Goal: Information Seeking & Learning: Learn about a topic

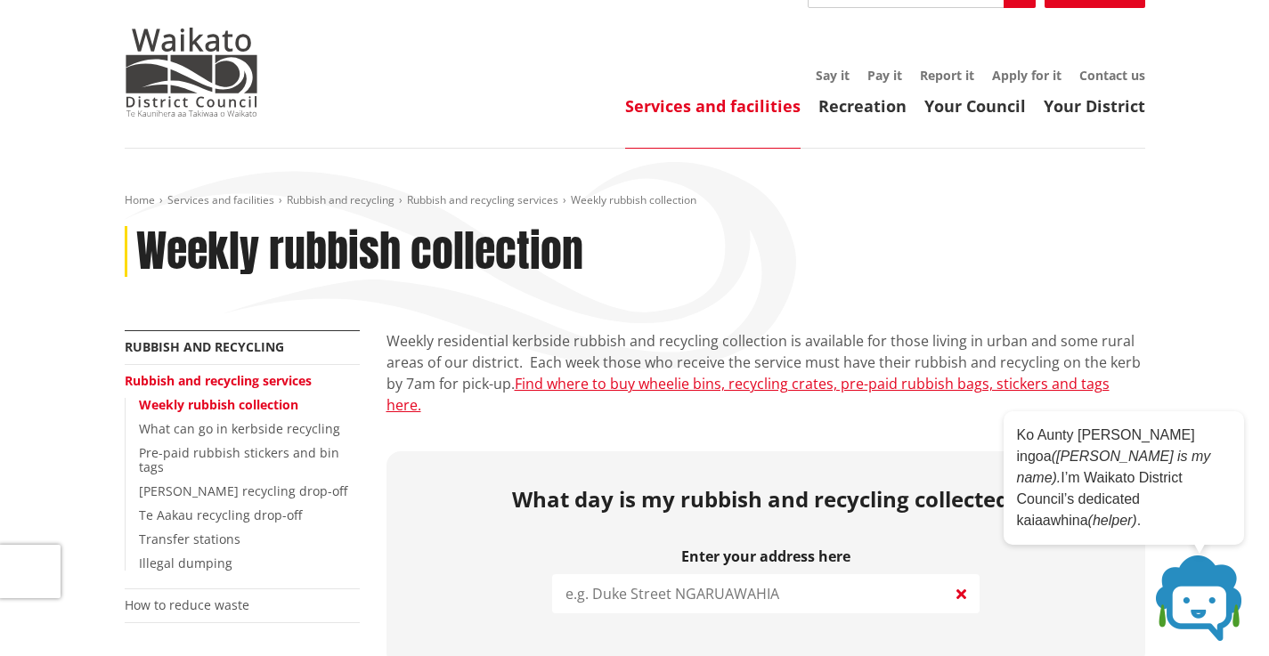
scroll to position [200, 0]
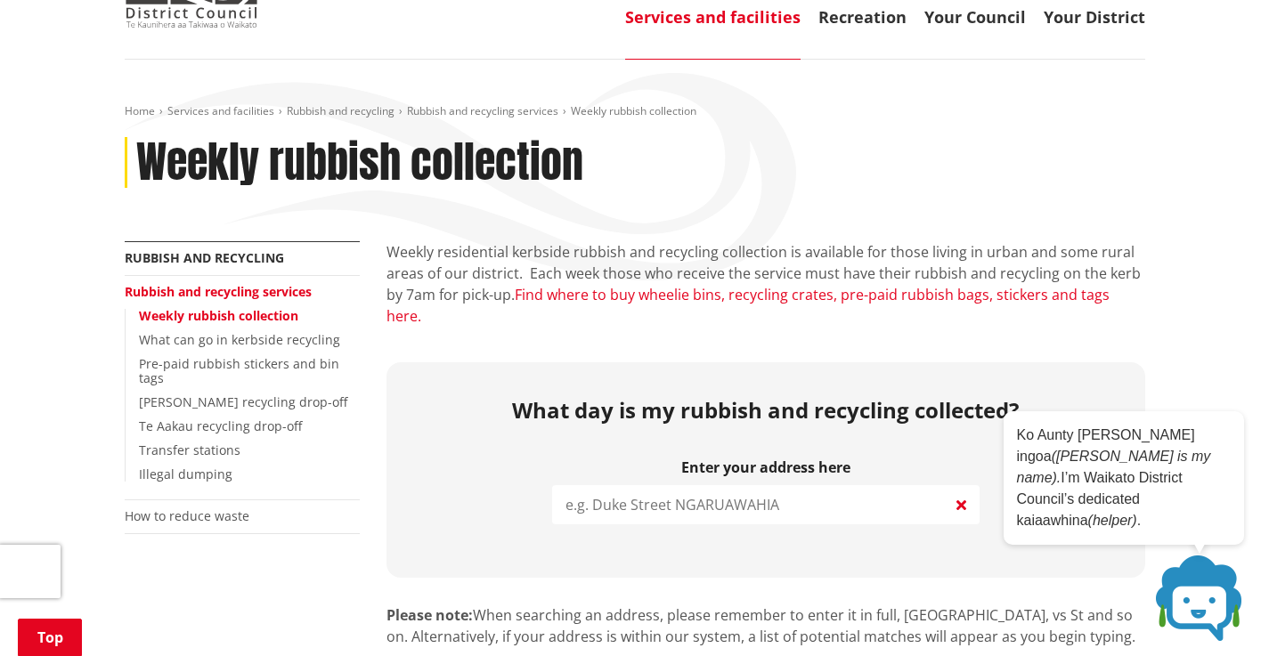
click at [619, 285] on link "Find where to buy wheelie bins, recycling crates, pre-paid rubbish bags, sticke…" at bounding box center [747, 305] width 723 height 41
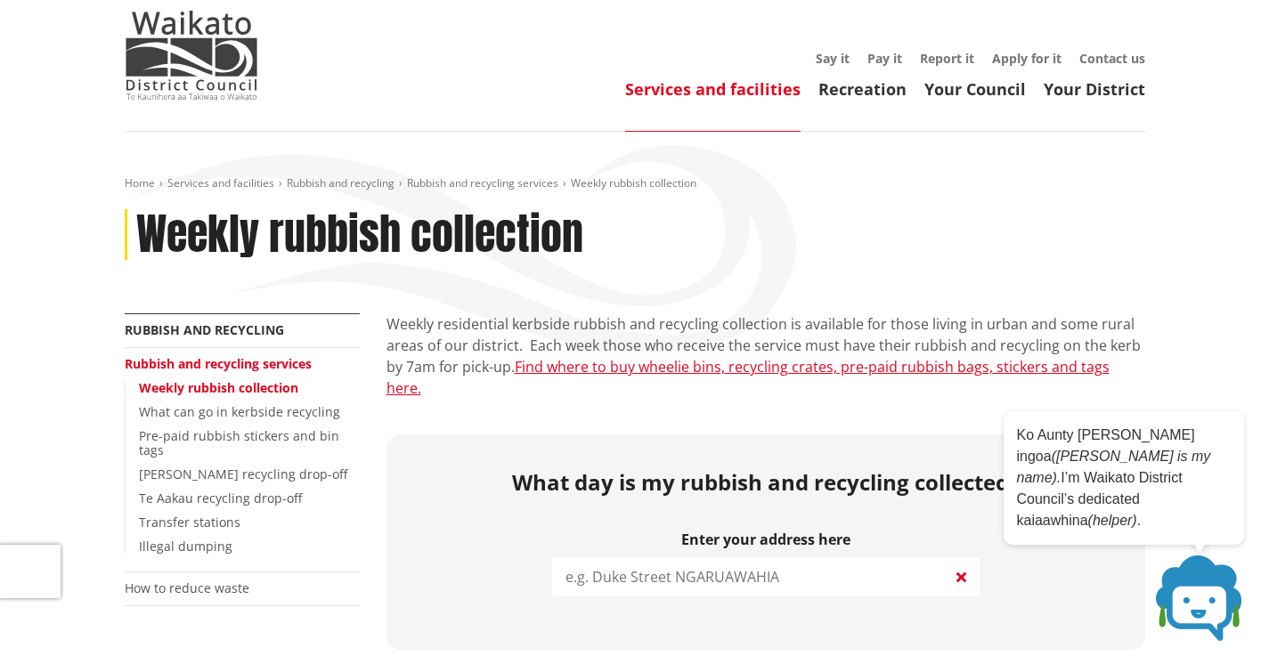
scroll to position [130, 0]
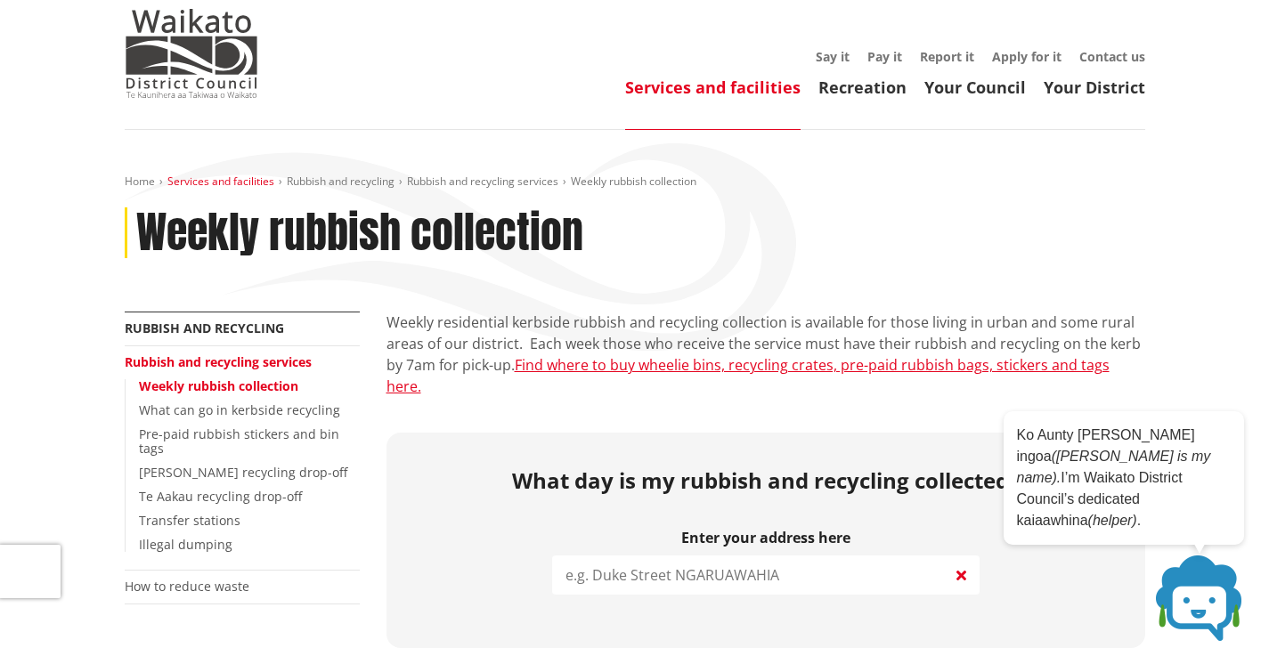
click at [246, 174] on link "Services and facilities" at bounding box center [220, 181] width 107 height 15
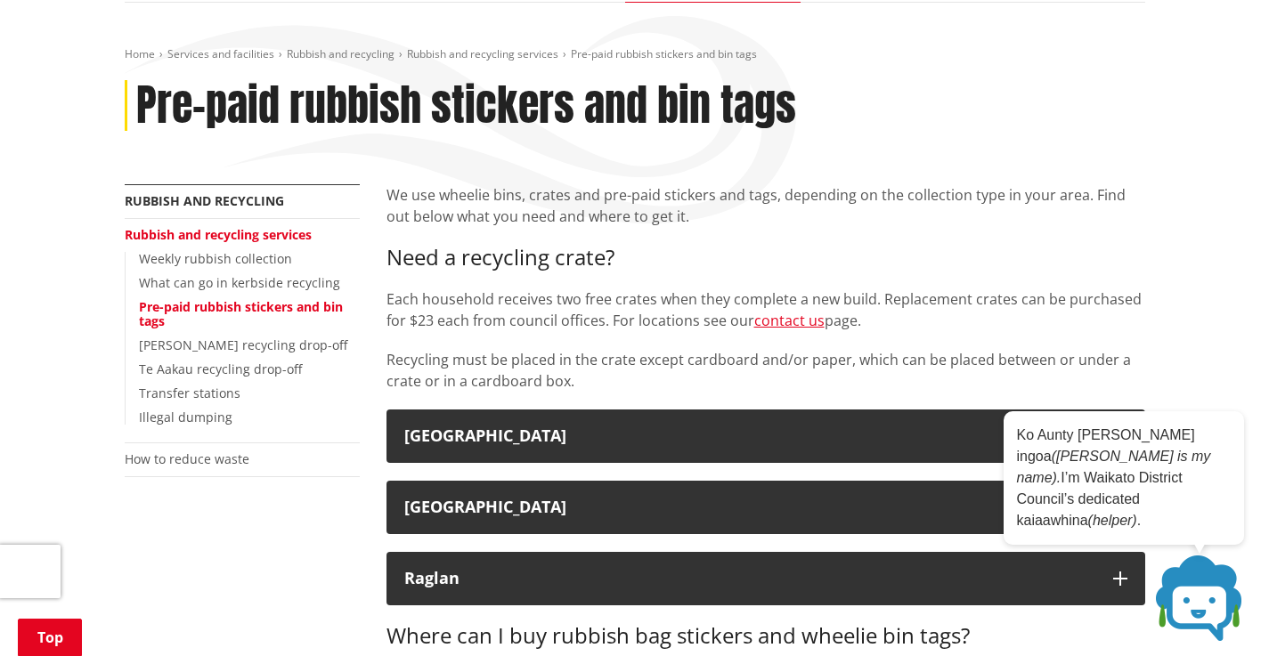
scroll to position [256, 0]
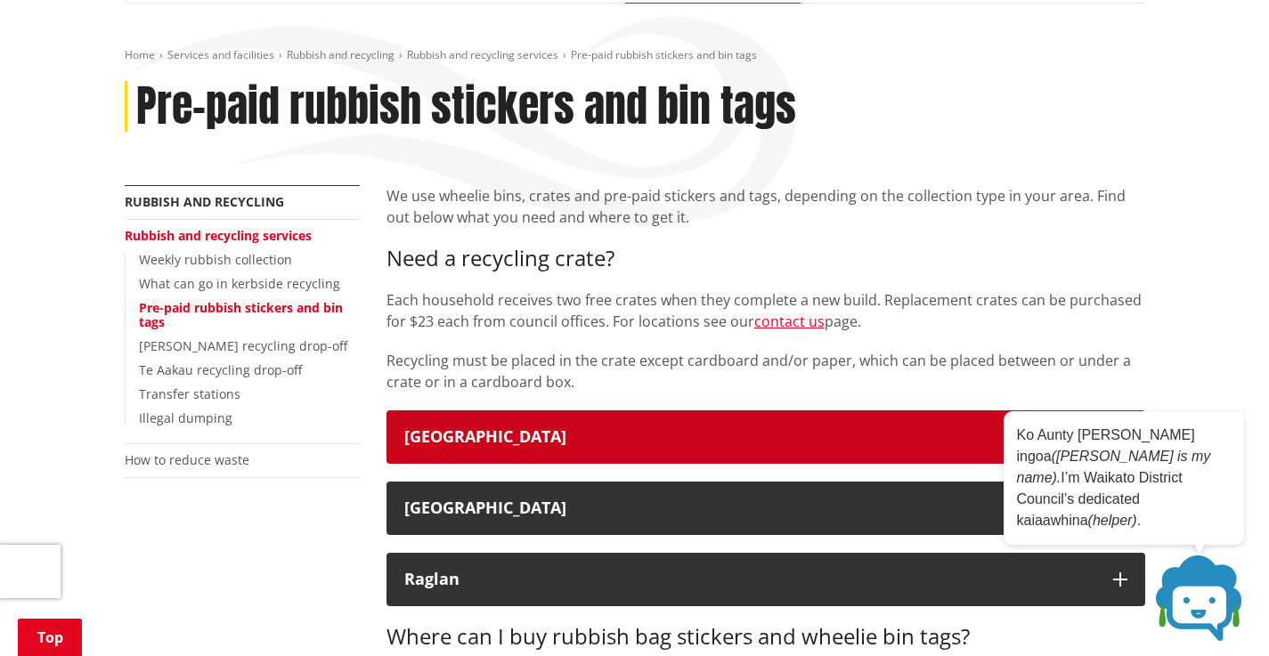
click at [461, 428] on div "Waikato District" at bounding box center [749, 437] width 691 height 18
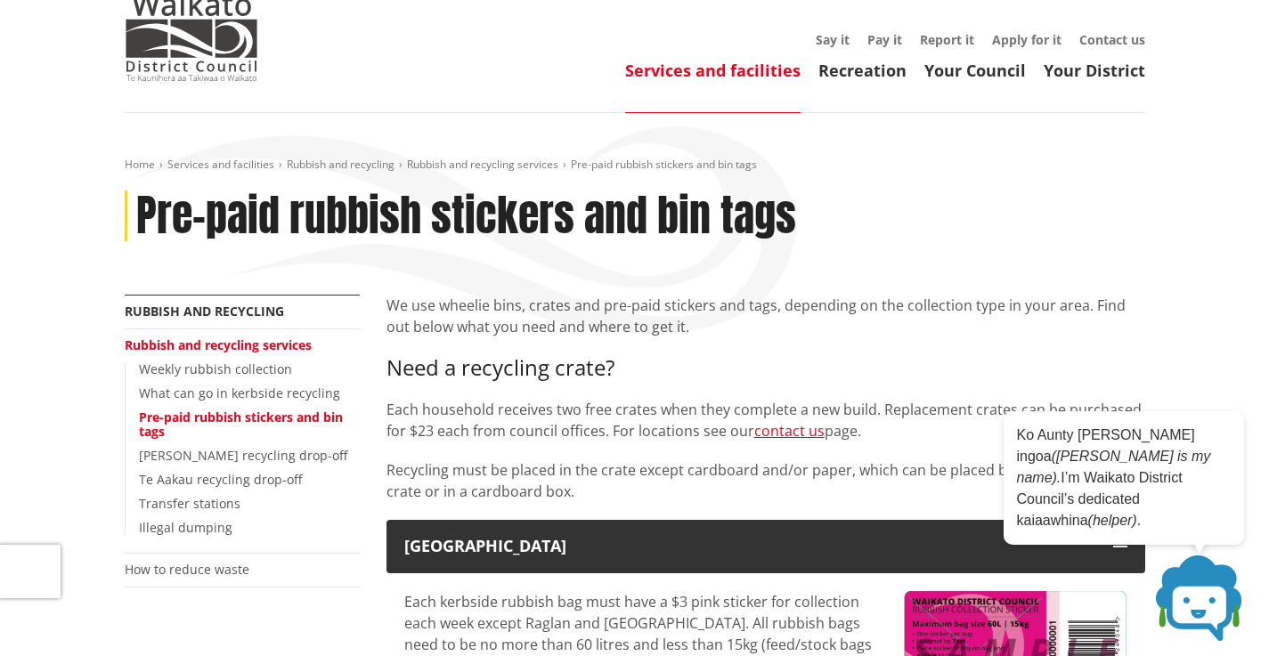
scroll to position [126, 0]
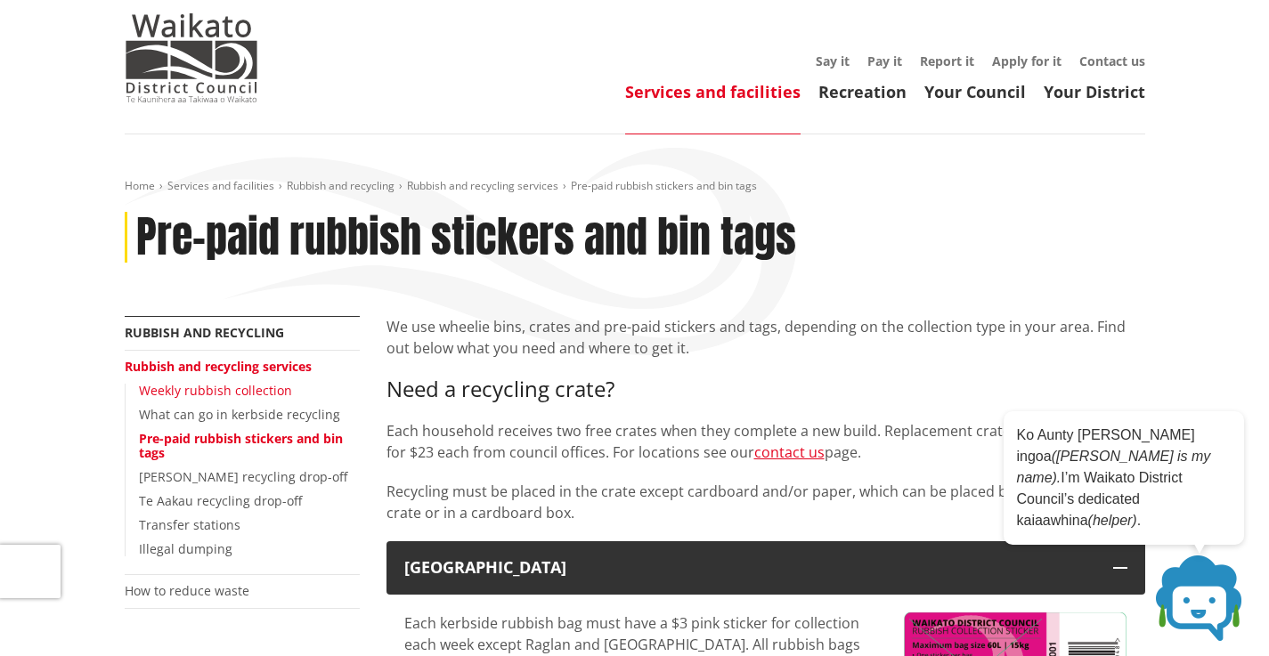
click at [221, 382] on link "Weekly rubbish collection" at bounding box center [215, 390] width 153 height 17
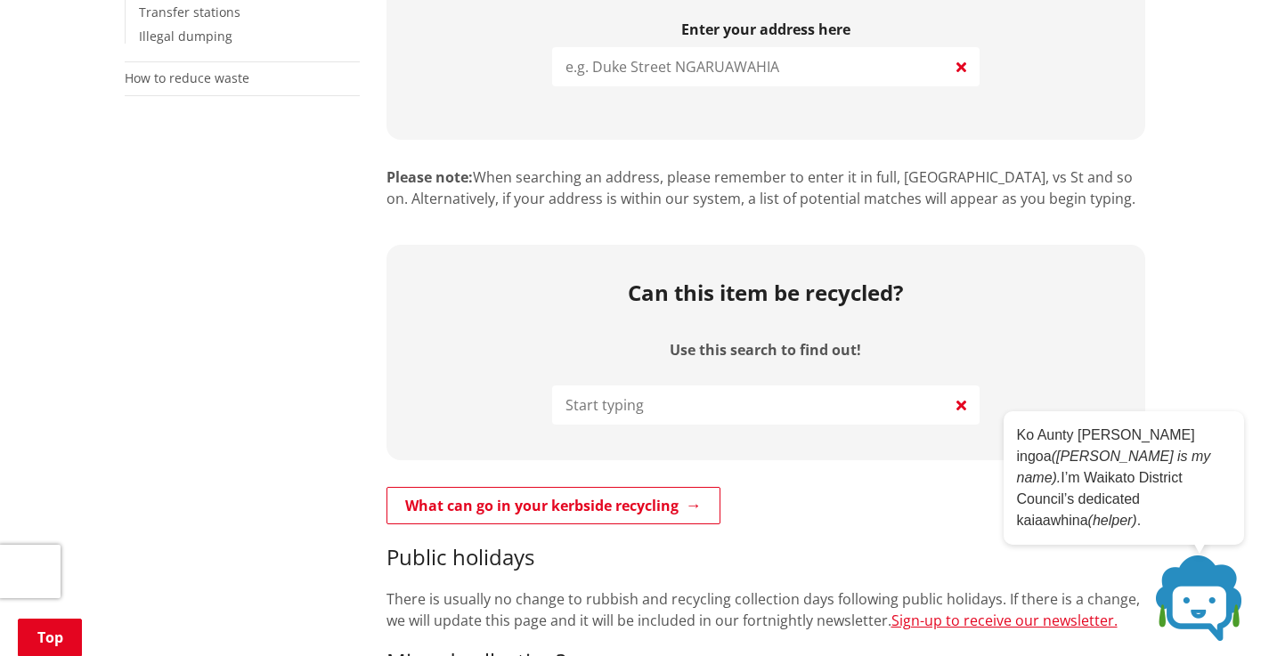
scroll to position [641, 0]
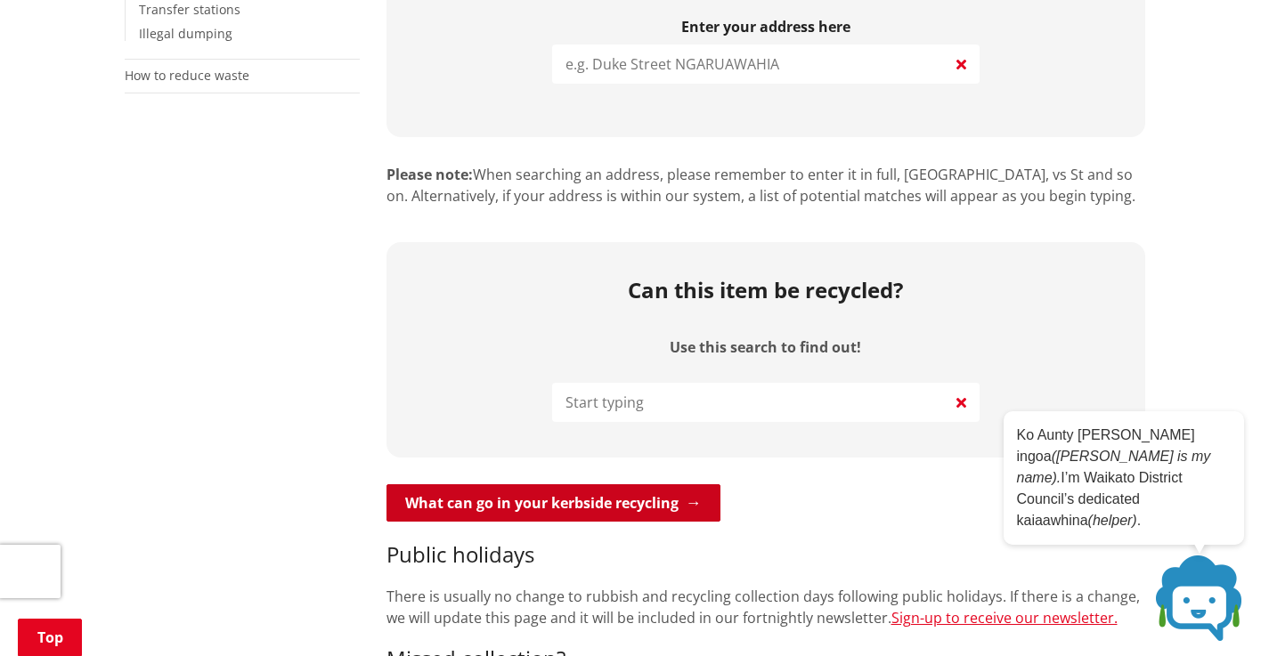
click at [540, 484] on link "What can go in your kerbside recycling" at bounding box center [553, 502] width 334 height 37
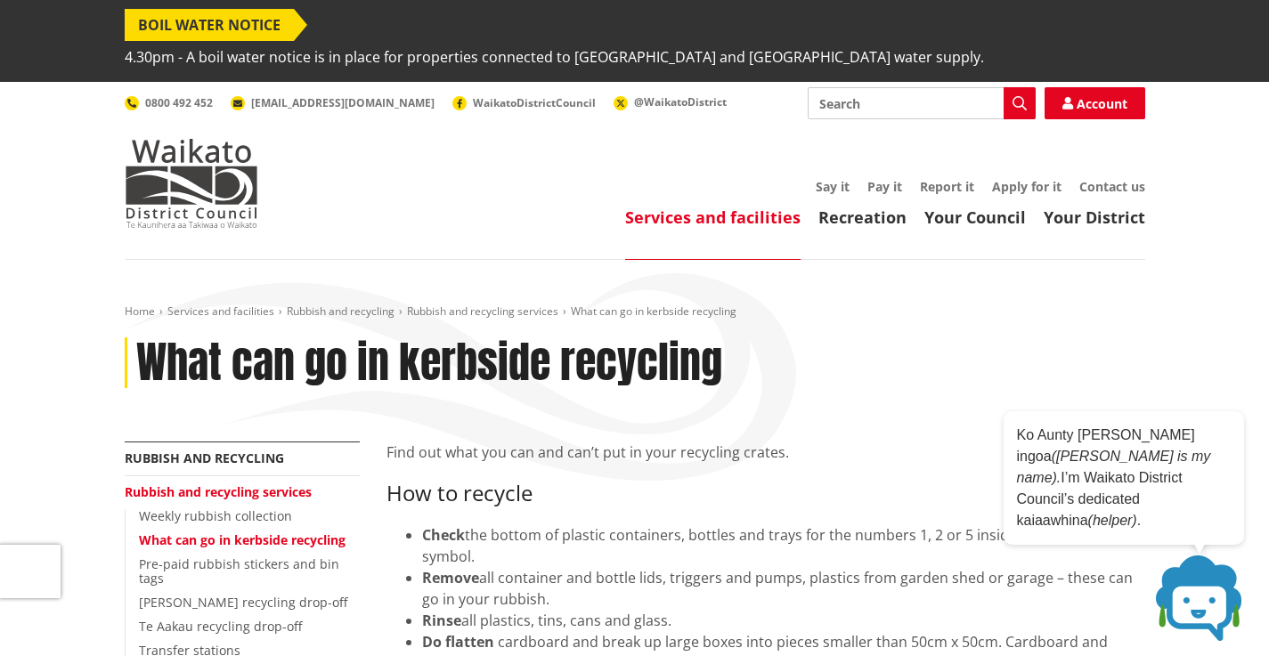
click at [862, 87] on input "Search" at bounding box center [922, 103] width 228 height 32
type input "greenwaste"
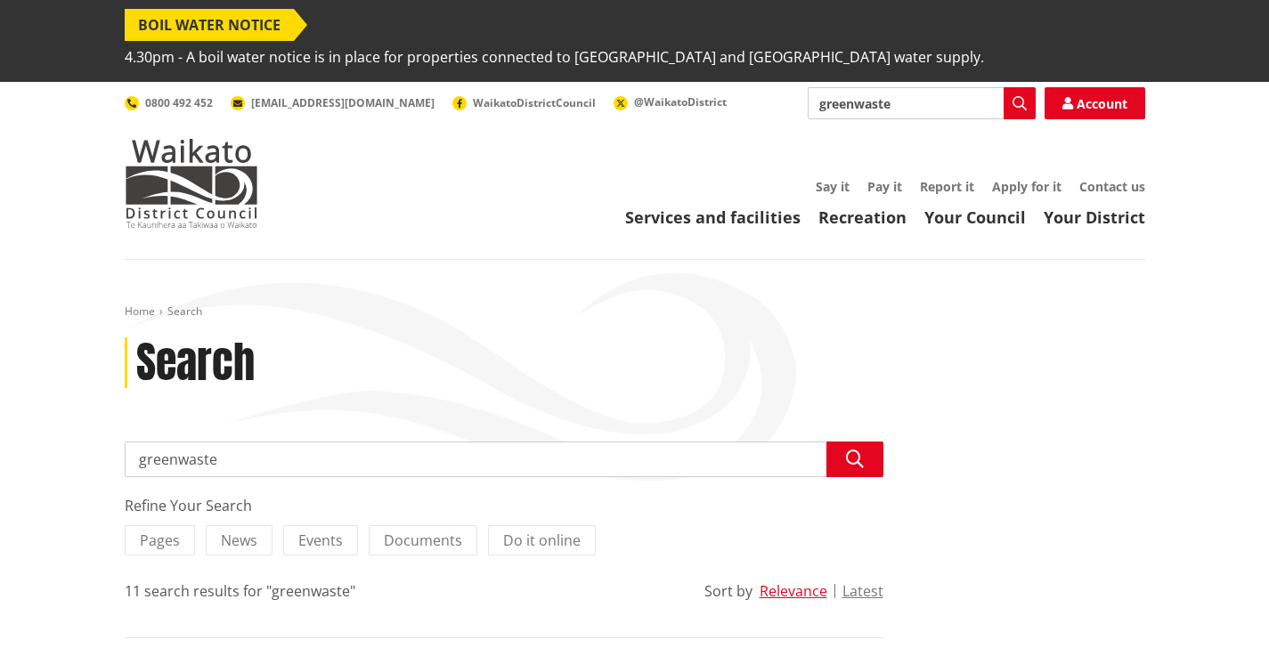
drag, startPoint x: 927, startPoint y: 71, endPoint x: 768, endPoint y: 63, distance: 158.7
click at [768, 87] on div "Search greenwaste Search Account 0800 492 452 info@waidc.govt.nz WaikatoDistric…" at bounding box center [635, 103] width 1020 height 32
type input "lawn clippings"
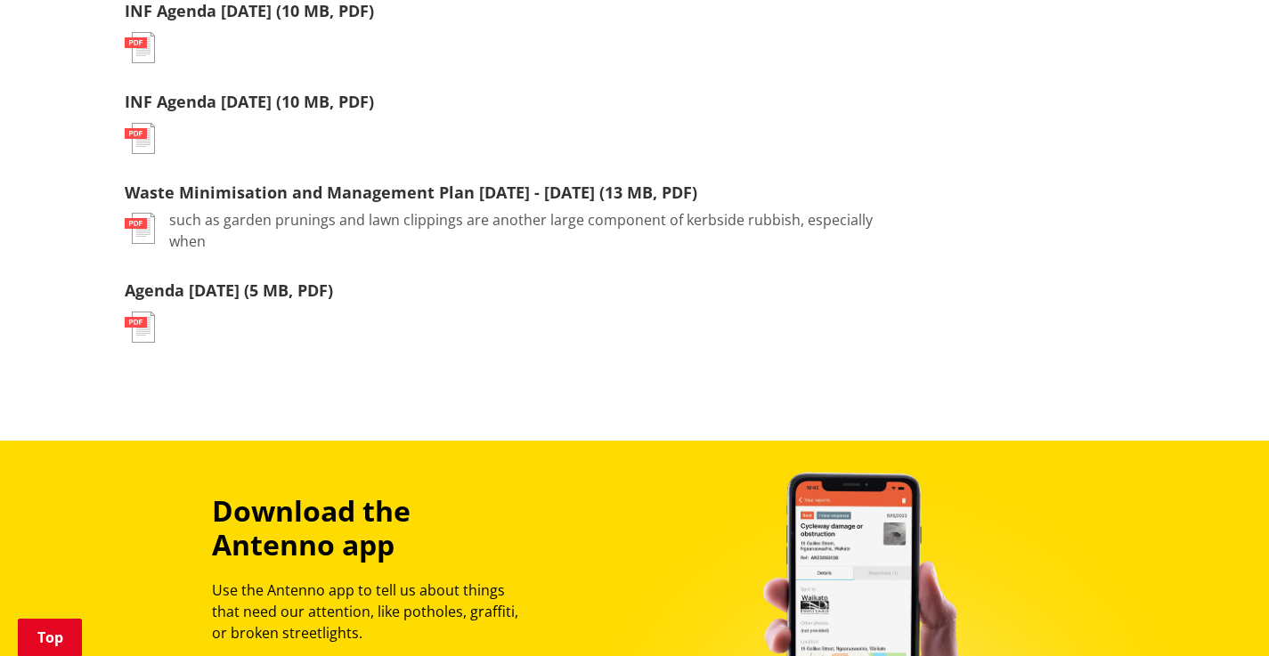
scroll to position [1588, 0]
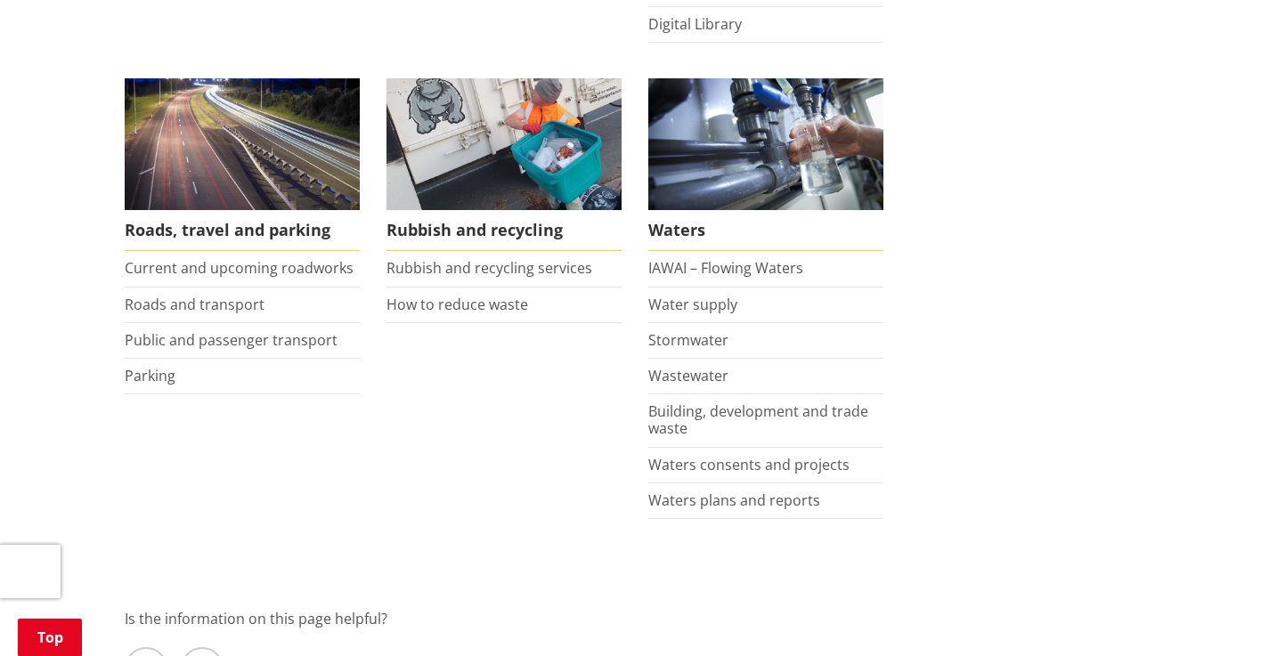
scroll to position [1315, 0]
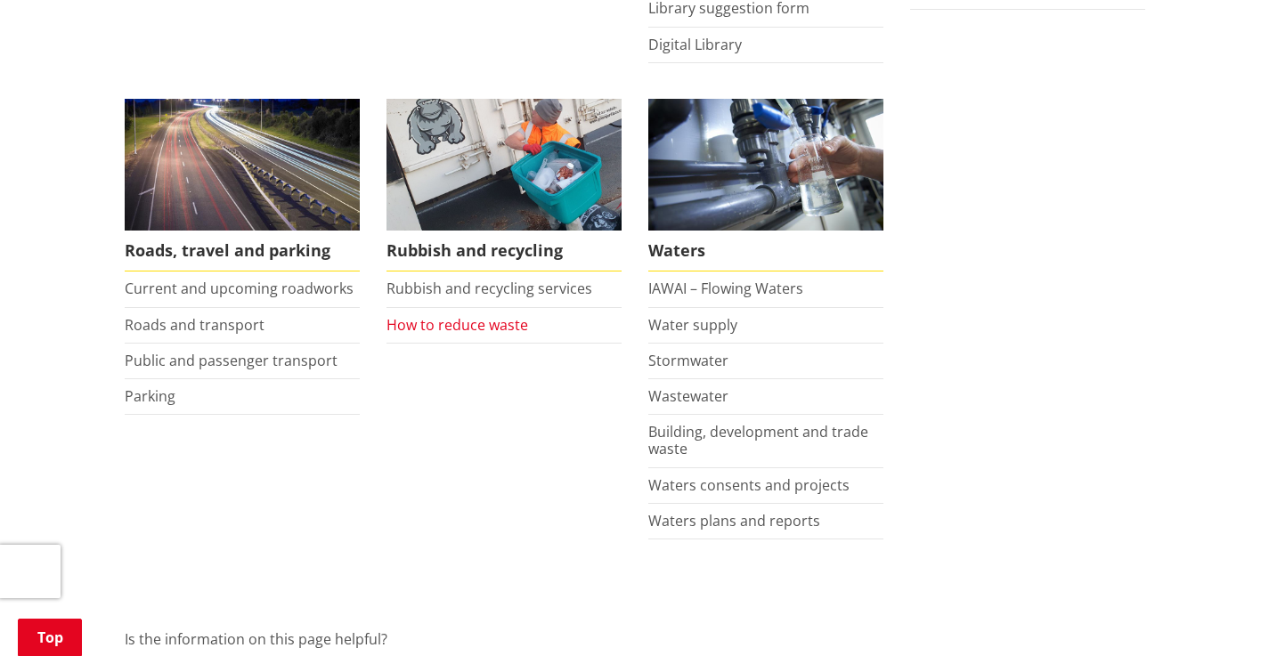
click at [462, 315] on link "How to reduce waste" at bounding box center [457, 325] width 142 height 20
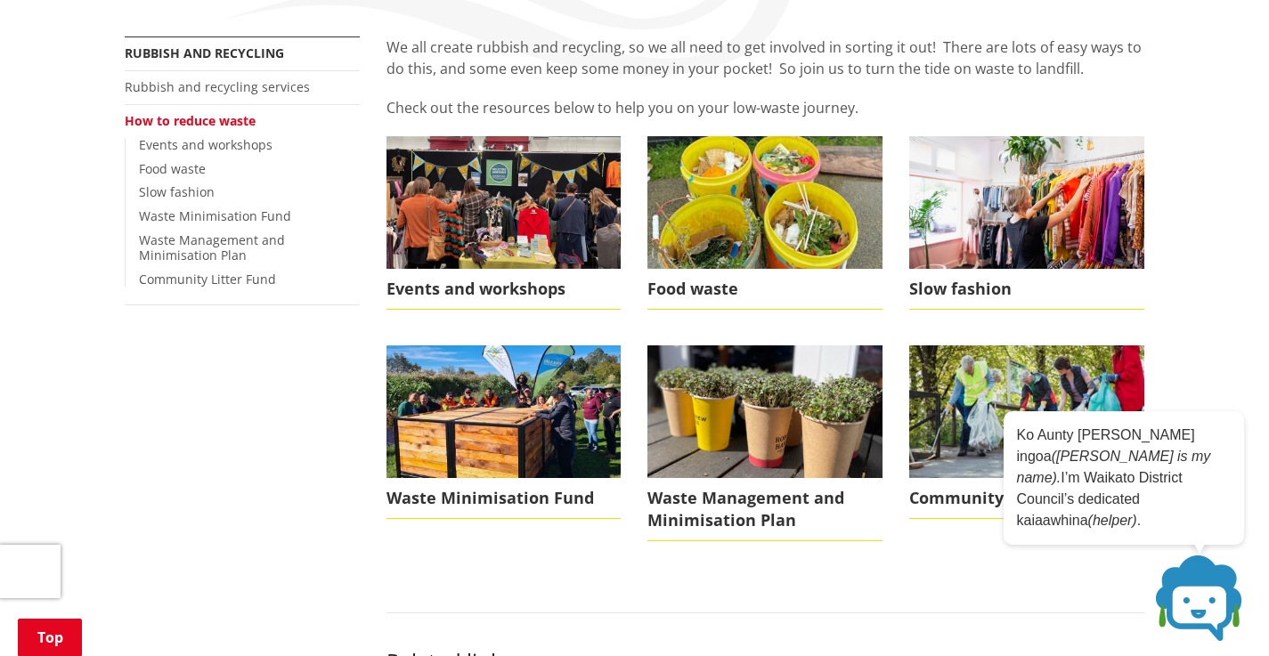
scroll to position [394, 0]
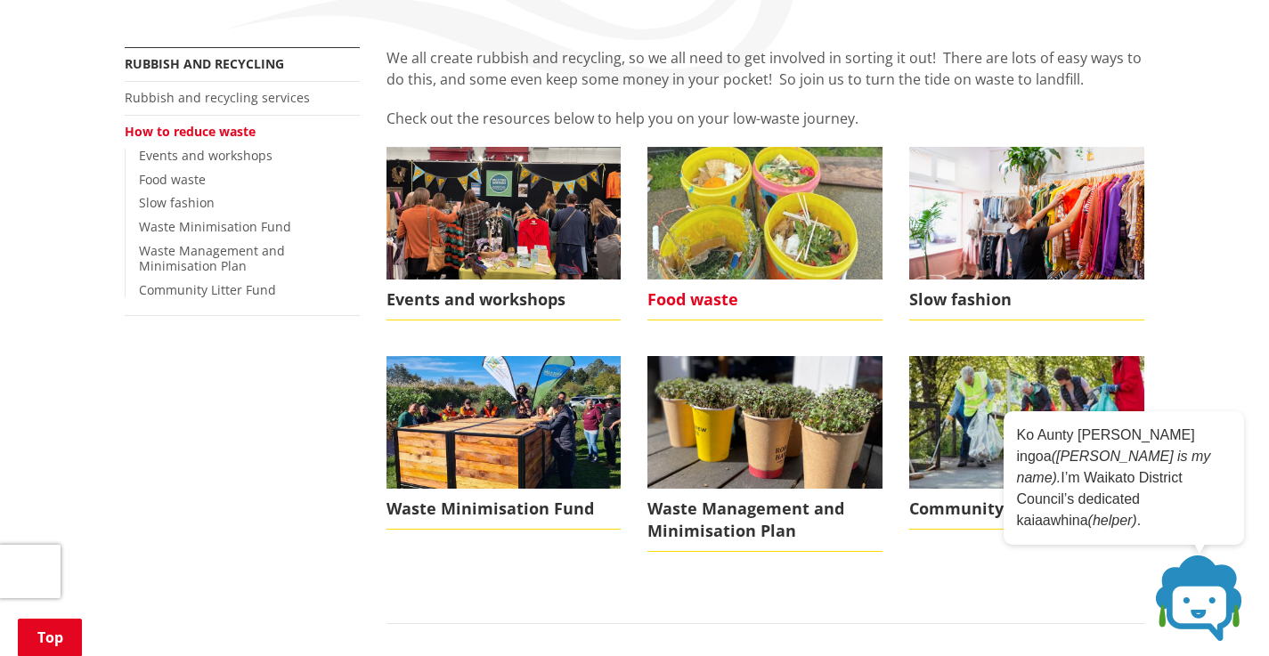
click at [707, 280] on span "Food waste" at bounding box center [764, 300] width 235 height 41
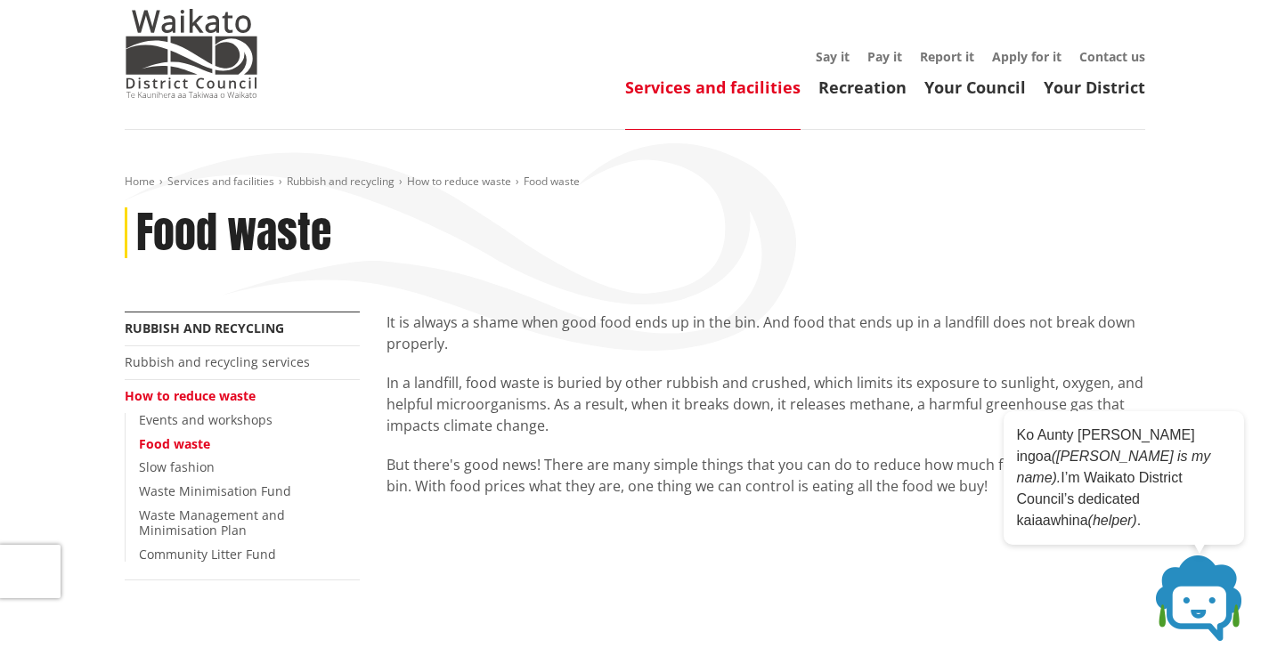
scroll to position [119, 0]
